Goal: Task Accomplishment & Management: Manage account settings

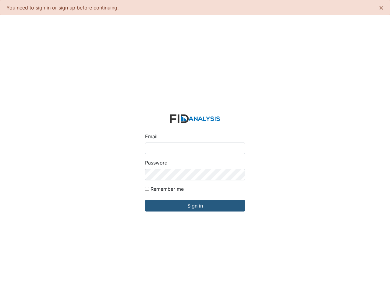
click at [195, 146] on input "Email" at bounding box center [195, 148] width 100 height 12
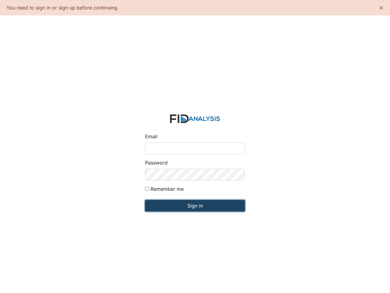
click at [195, 205] on input "Sign in" at bounding box center [195, 206] width 100 height 12
